Goal: Navigation & Orientation: Go to known website

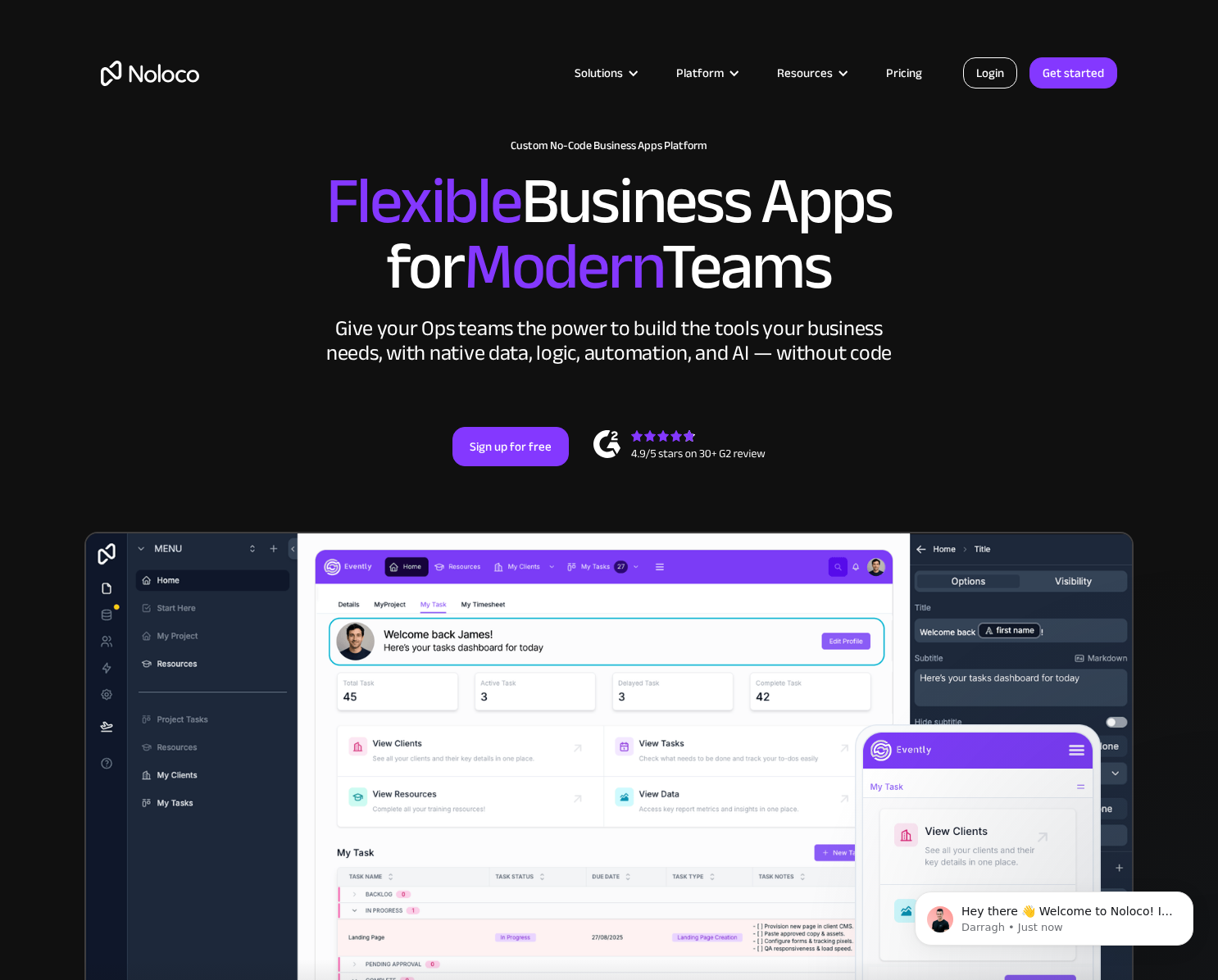
click at [989, 72] on link "Login" at bounding box center [990, 73] width 54 height 31
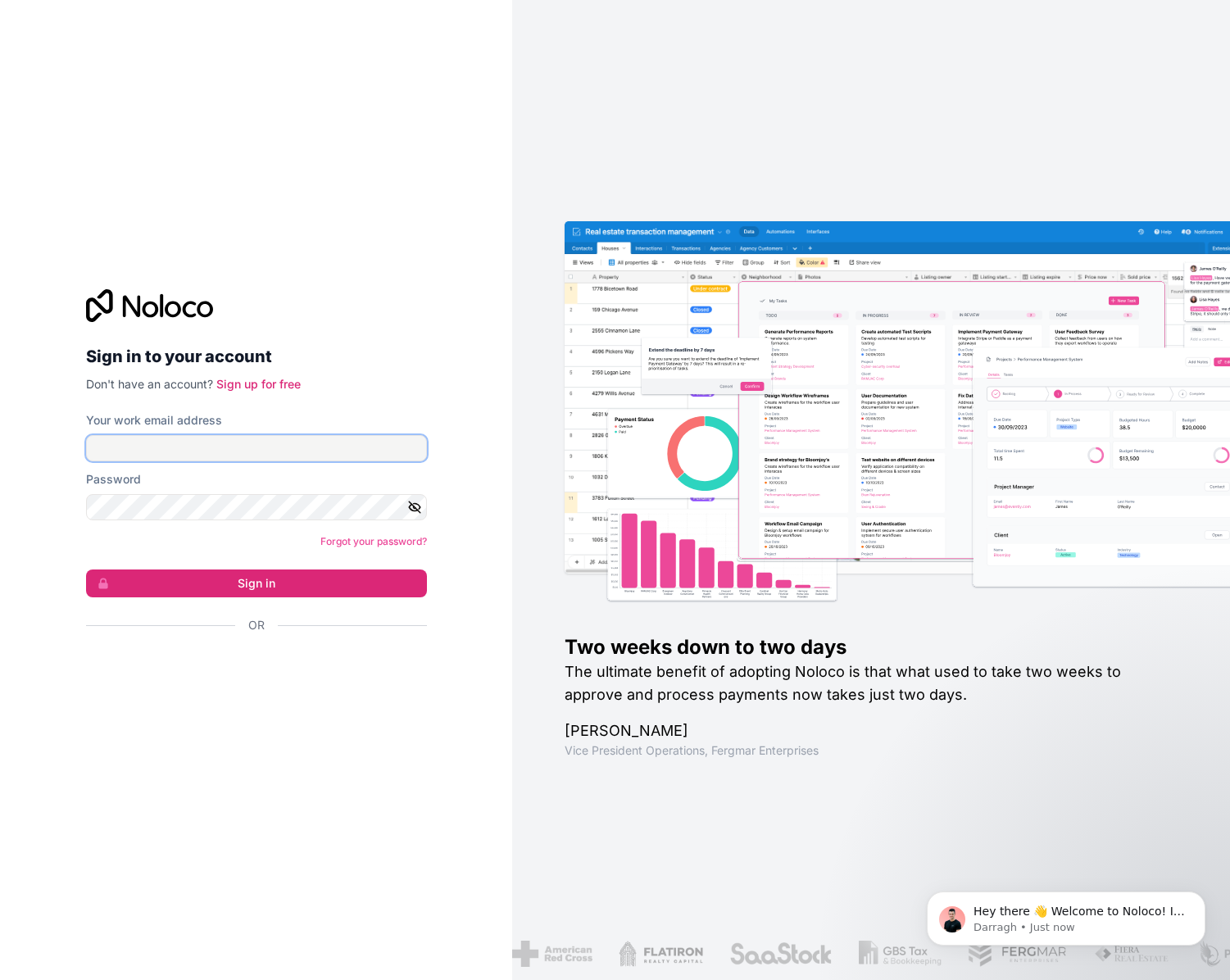
type input "f.allombert@cogis-formation.fr"
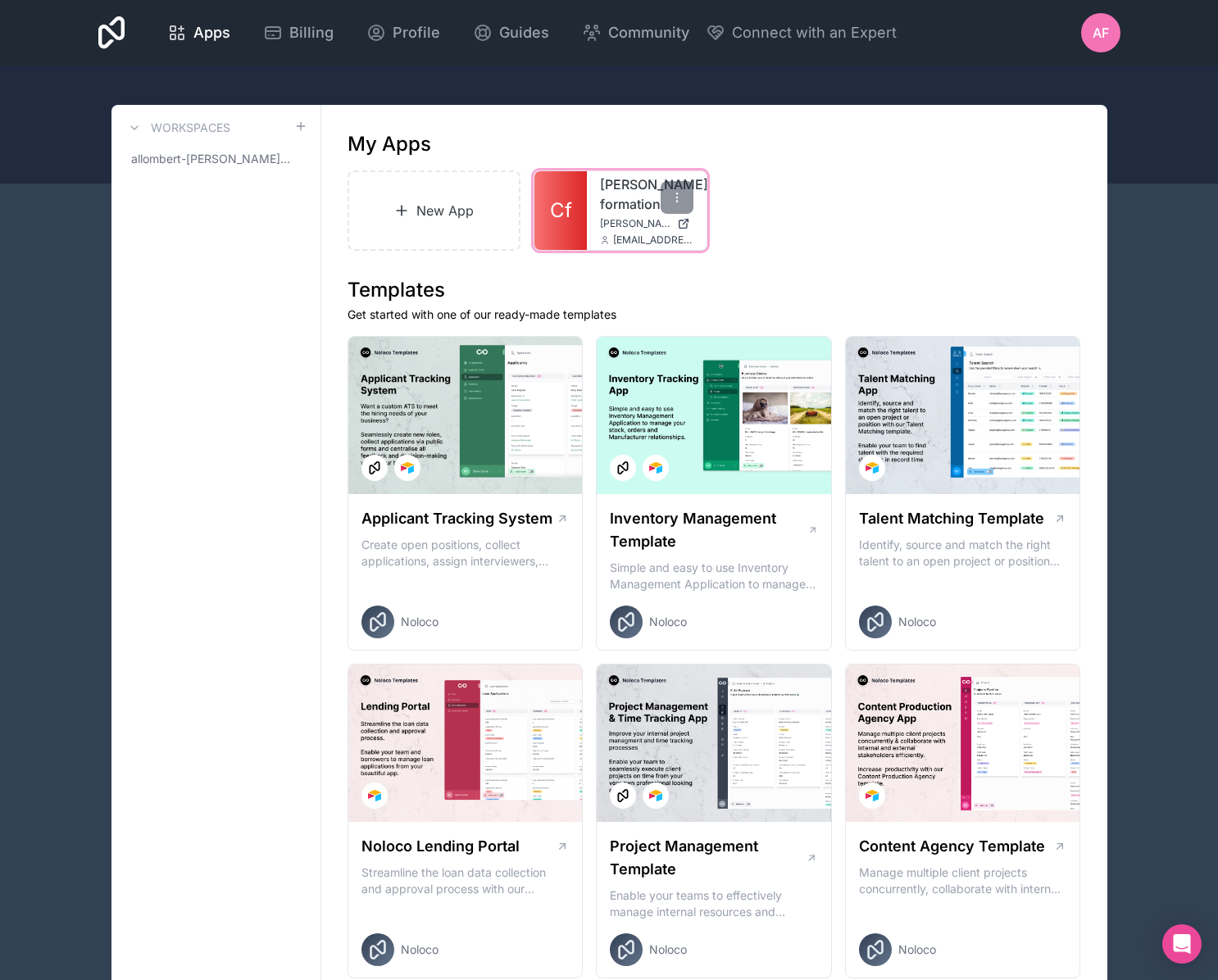
click at [631, 232] on div "cogis-formation cogis-formation.noloco.co f.allombert@cogis-formation.fr" at bounding box center [646, 210] width 120 height 79
click at [628, 225] on span "cogis-formation.noloco.co" at bounding box center [635, 223] width 70 height 13
